Goal: Check status: Check status

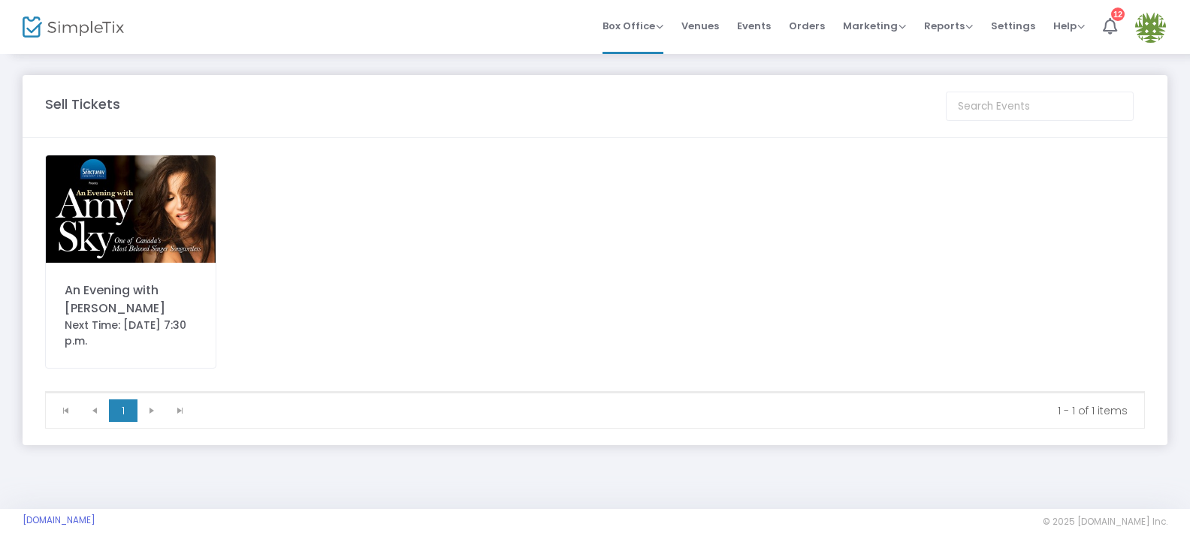
click at [801, 24] on span "Orders" at bounding box center [807, 26] width 36 height 38
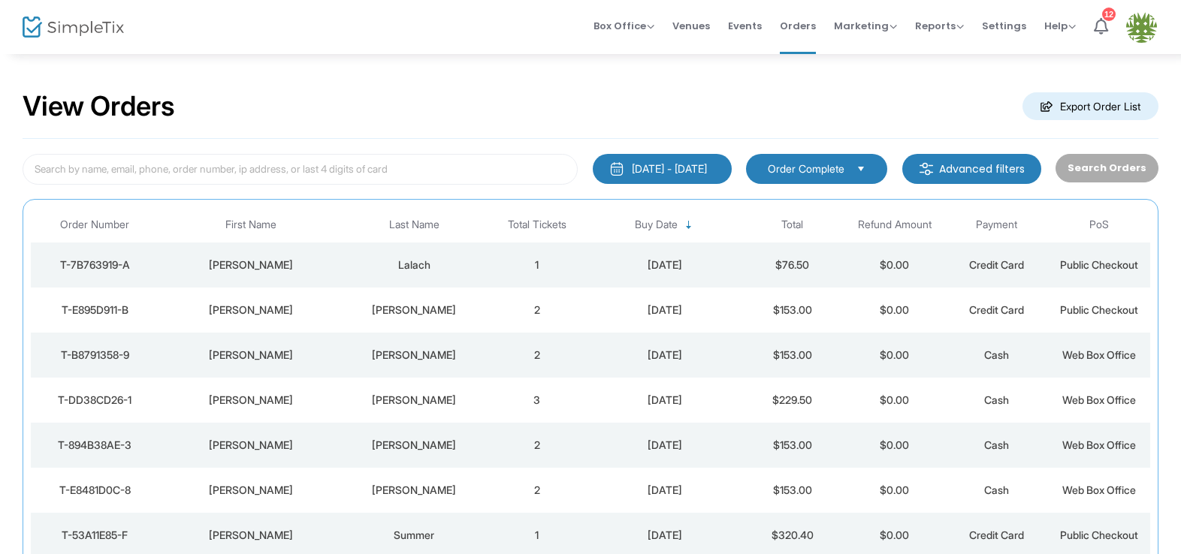
click at [258, 264] on div "[PERSON_NAME]" at bounding box center [250, 265] width 177 height 15
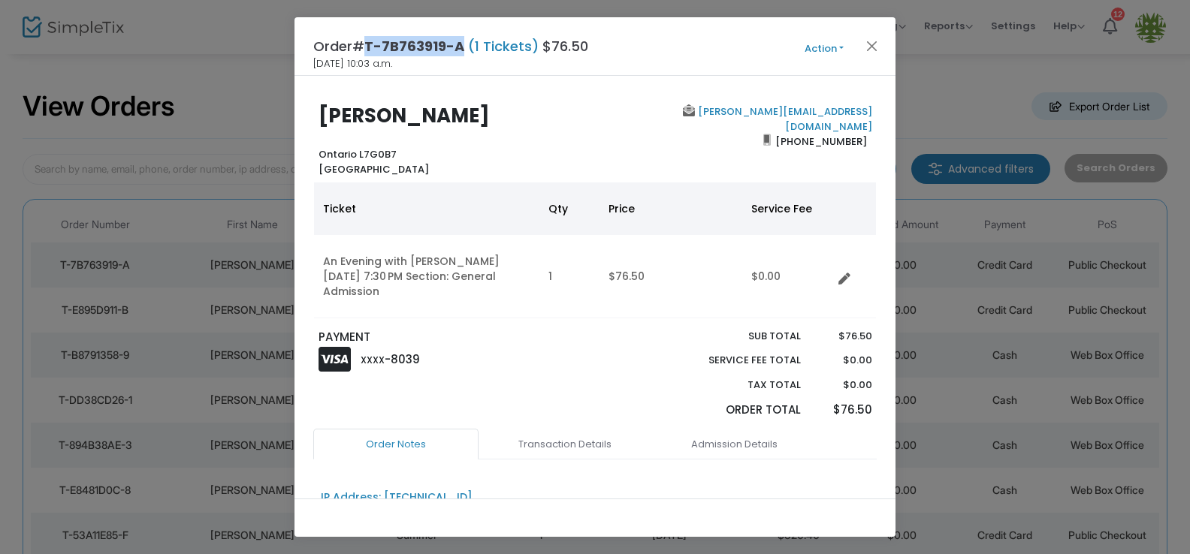
drag, startPoint x: 463, startPoint y: 47, endPoint x: 370, endPoint y: 47, distance: 93.1
click at [370, 47] on h4 "Order# T-7B763919-A (1 Tickets) $76.50" at bounding box center [450, 46] width 275 height 20
copy span "T-7B763919-A"
drag, startPoint x: 781, startPoint y: 128, endPoint x: 845, endPoint y: 125, distance: 63.9
click at [858, 129] on span "[PHONE_NUMBER]" at bounding box center [821, 141] width 101 height 24
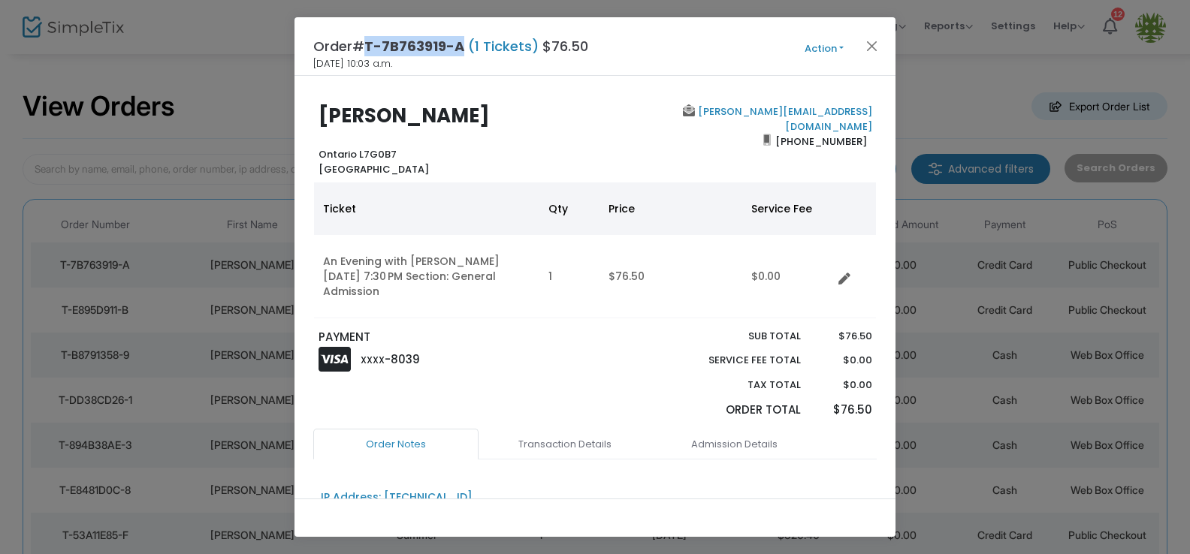
copy span "[PHONE_NUMBER]"
drag, startPoint x: 863, startPoint y: 112, endPoint x: 737, endPoint y: 107, distance: 126.3
click at [737, 107] on div "[PERSON_NAME][EMAIL_ADDRESS][DOMAIN_NAME] [PHONE_NUMBER]" at bounding box center [737, 140] width 284 height 72
copy link "[PERSON_NAME][EMAIL_ADDRESS][DOMAIN_NAME]"
